Goal: Transaction & Acquisition: Book appointment/travel/reservation

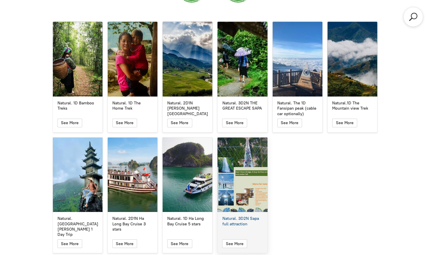
scroll to position [1075, 0]
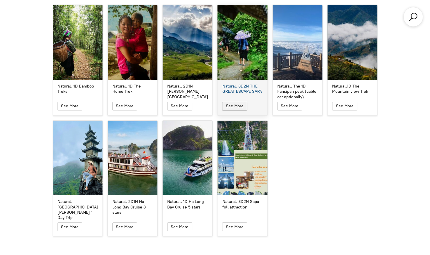
click at [236, 103] on icon "button" at bounding box center [234, 106] width 5 height 7
click at [247, 36] on div "Natural. 3D2N THE GREAT ESCAPE SAPA" at bounding box center [243, 42] width 50 height 75
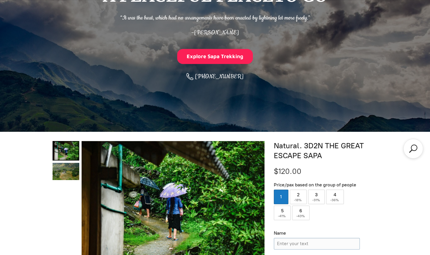
scroll to position [174, 0]
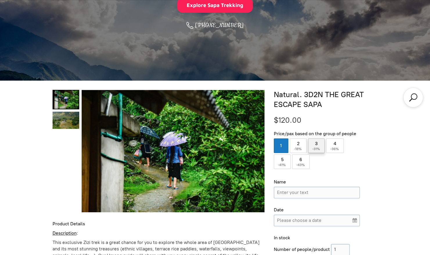
click at [319, 146] on label "3 ( -31% )" at bounding box center [316, 145] width 17 height 15
click at [319, 146] on input "3 ( -31% )" at bounding box center [316, 145] width 17 height 15
radio input "true"
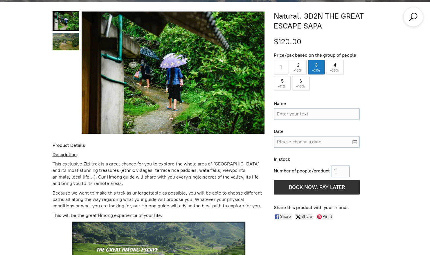
scroll to position [262, 0]
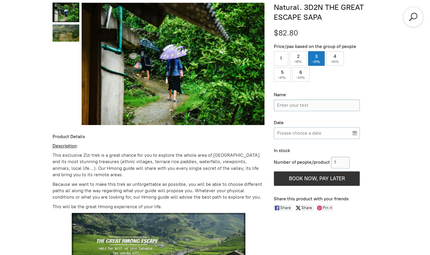
click at [328, 133] on input "Please choose a date" at bounding box center [317, 133] width 86 height 12
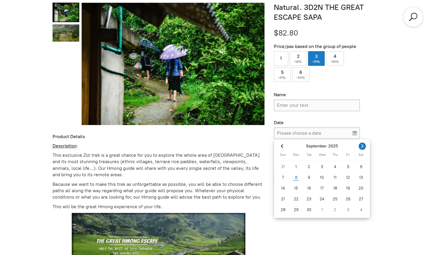
click at [362, 148] on icon "Next month" at bounding box center [363, 146] width 6 height 6
click at [322, 190] on div "15" at bounding box center [322, 188] width 13 height 9
type input "[DATE]"
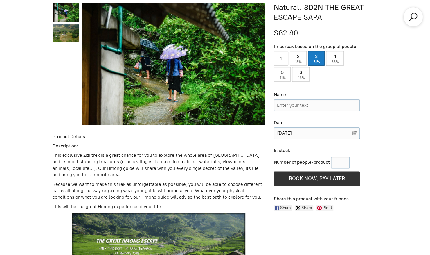
click at [323, 178] on span "BOOK NOW, PAY LATER" at bounding box center [317, 178] width 56 height 6
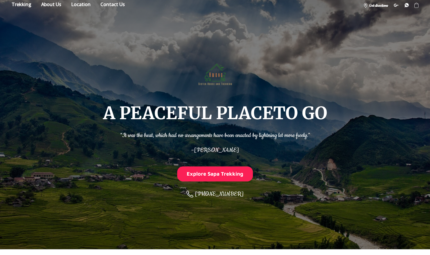
scroll to position [0, 0]
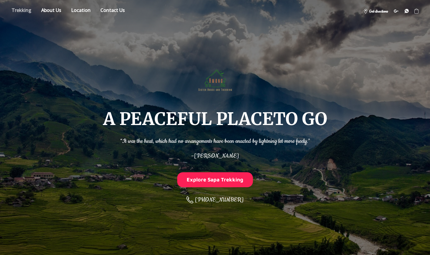
click at [13, 10] on link "Store" at bounding box center [21, 11] width 28 height 10
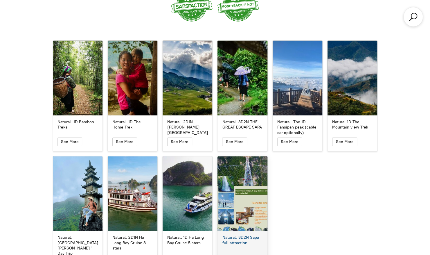
scroll to position [1010, 0]
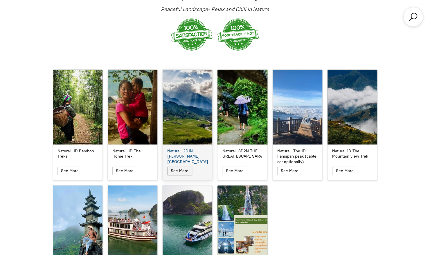
click at [178, 167] on icon "button" at bounding box center [179, 170] width 5 height 7
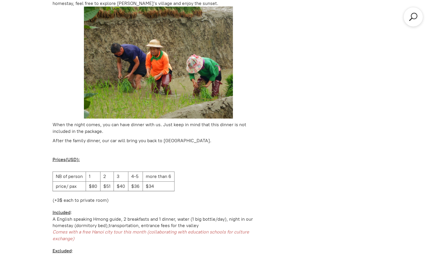
scroll to position [952, 0]
